Goal: Task Accomplishment & Management: Use online tool/utility

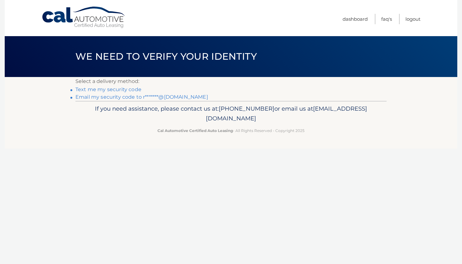
click at [137, 90] on link "Text me my security code" at bounding box center [108, 90] width 66 height 6
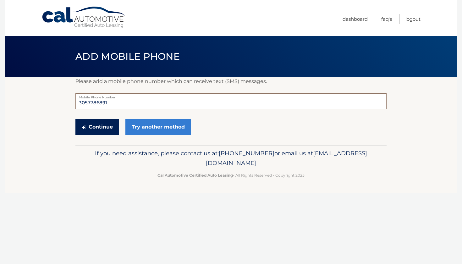
type input "3057786891"
click at [113, 124] on button "Continue" at bounding box center [97, 127] width 44 height 16
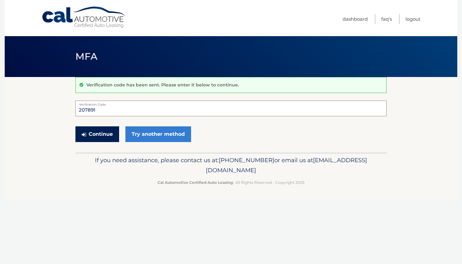
type input "207891"
click at [95, 138] on button "Continue" at bounding box center [97, 134] width 44 height 16
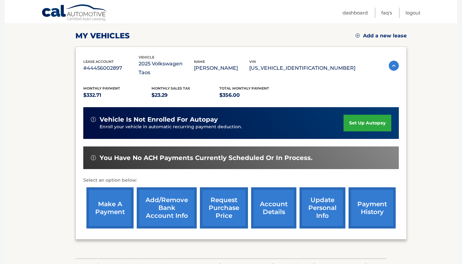
scroll to position [85, 0]
